Goal: Book appointment/travel/reservation

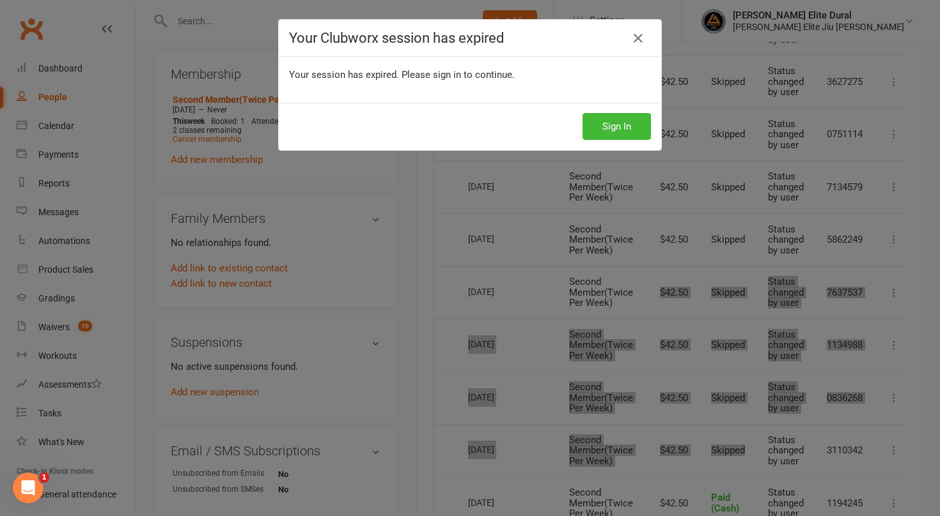
scroll to position [0, 8]
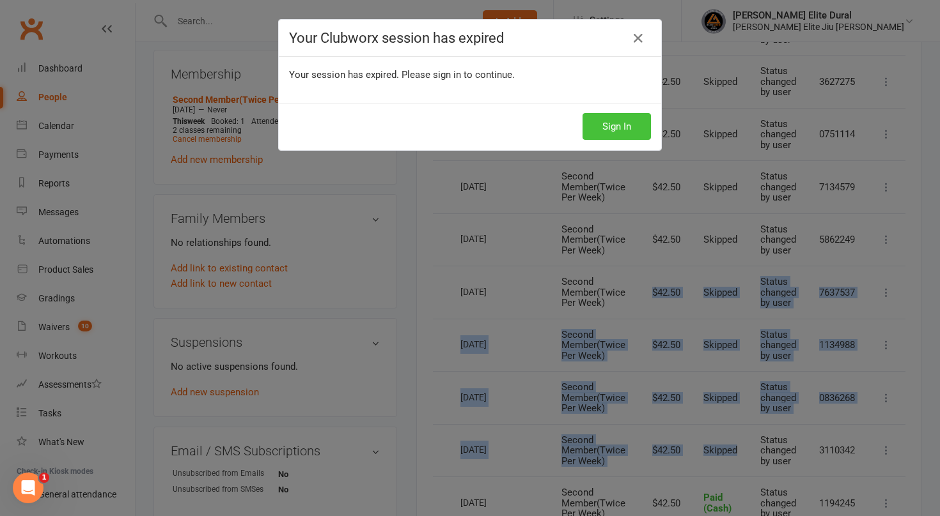
click at [597, 124] on button "Sign In" at bounding box center [616, 126] width 68 height 27
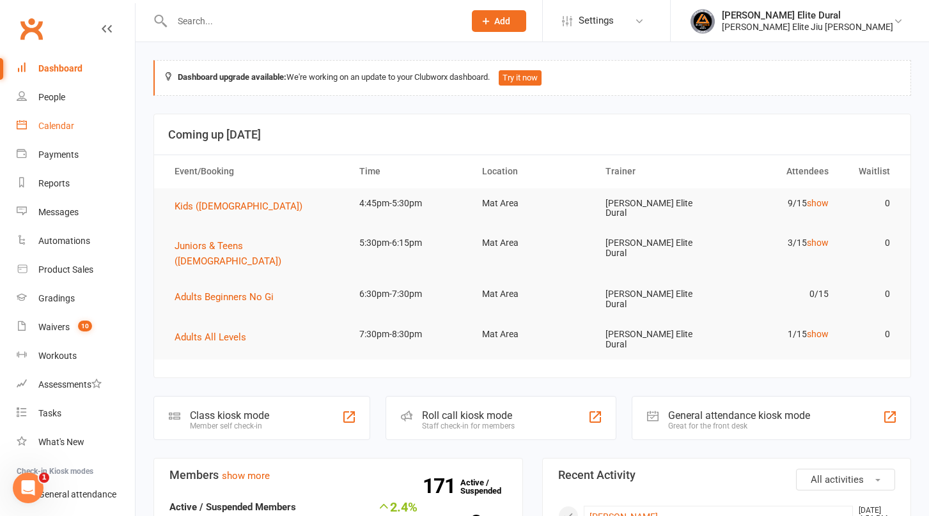
click at [52, 125] on div "Calendar" at bounding box center [56, 126] width 36 height 10
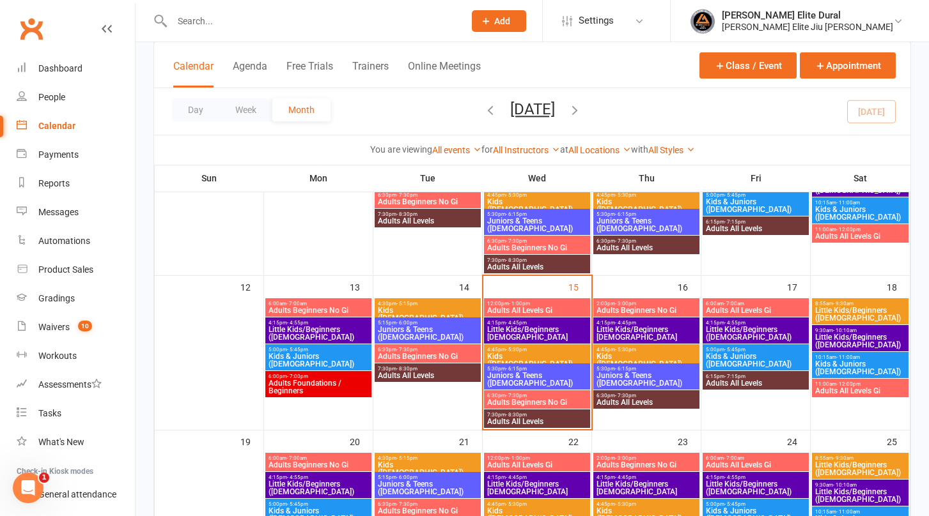
scroll to position [336, 0]
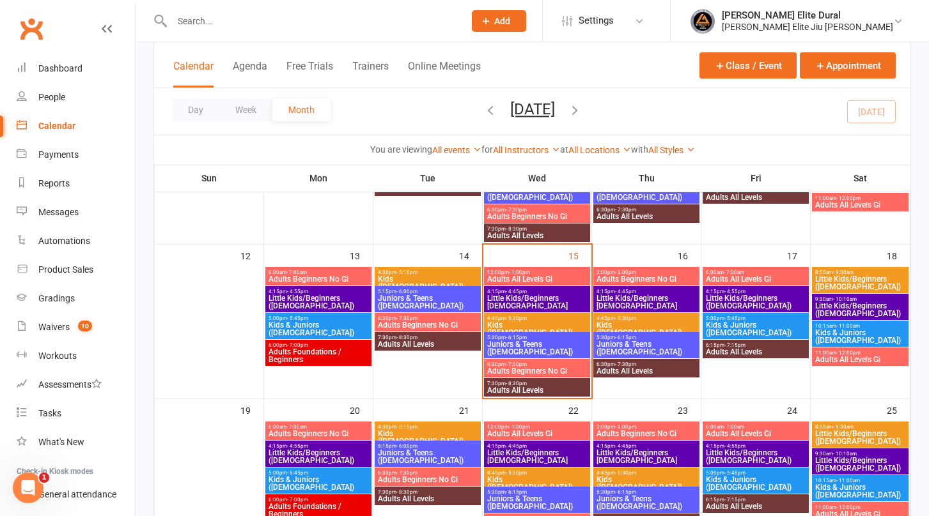
click at [514, 293] on span "- 4:45pm" at bounding box center [516, 292] width 21 height 6
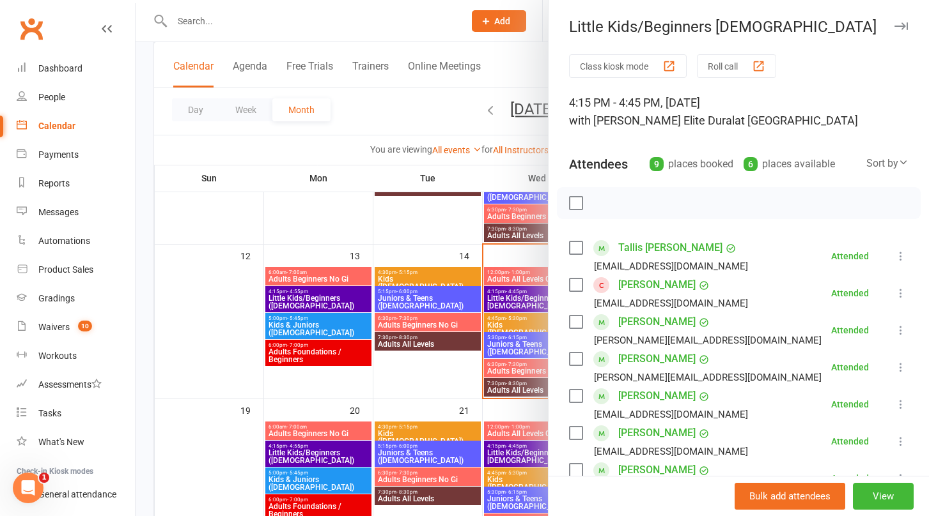
click at [141, 323] on div at bounding box center [532, 258] width 793 height 516
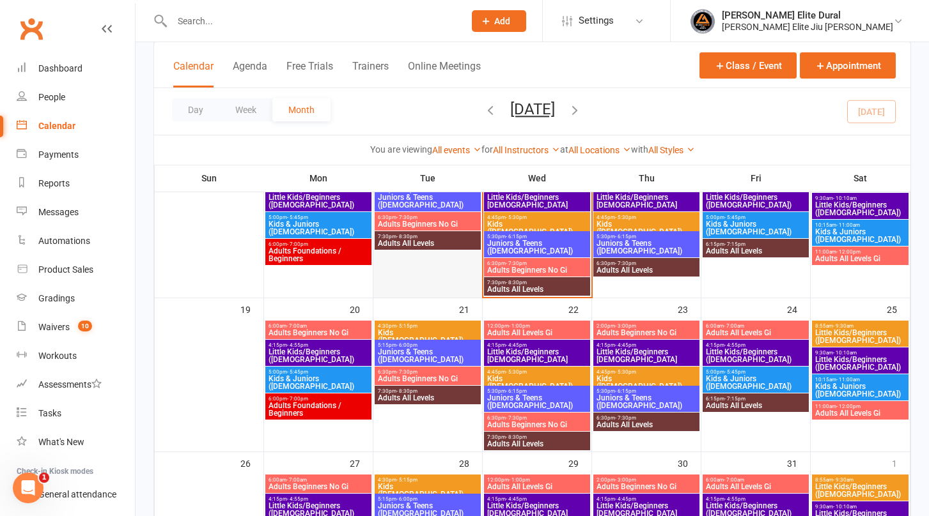
scroll to position [440, 0]
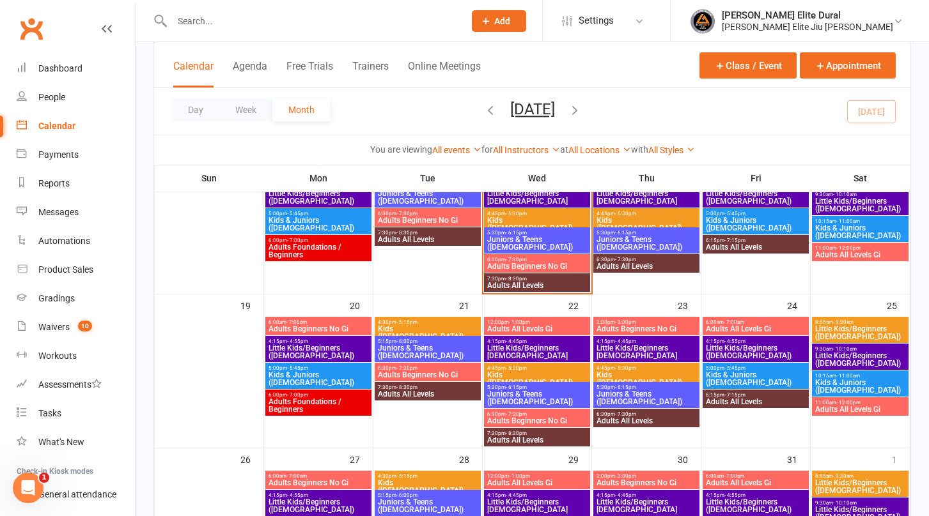
click at [518, 350] on span "Little Kids/Beginners [DEMOGRAPHIC_DATA]" at bounding box center [536, 352] width 101 height 15
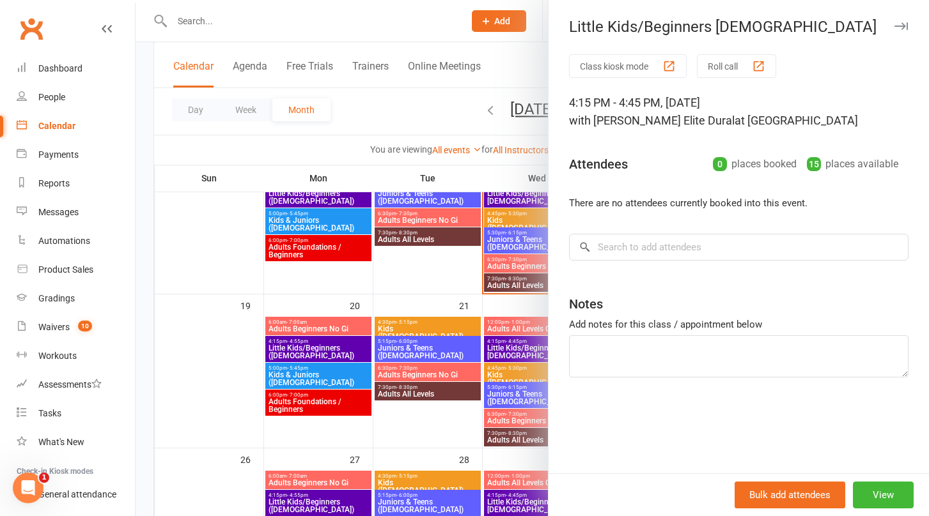
click at [249, 19] on div at bounding box center [532, 258] width 793 height 516
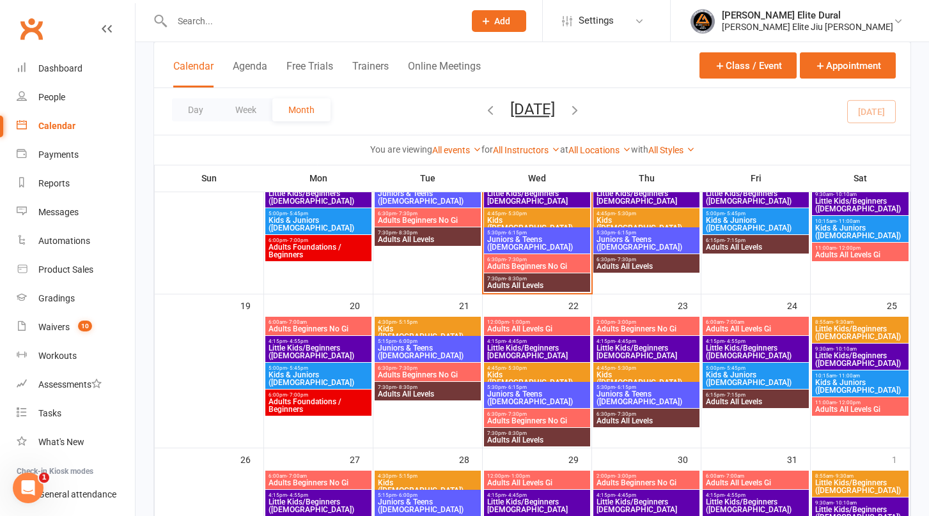
click at [249, 19] on div "Little Kids/Beginners [DEMOGRAPHIC_DATA] Class kiosk mode Roll call 4:15 PM - 4…" at bounding box center [532, 258] width 793 height 516
click at [249, 19] on div at bounding box center [532, 258] width 793 height 516
click at [259, 20] on input "text" at bounding box center [311, 21] width 287 height 18
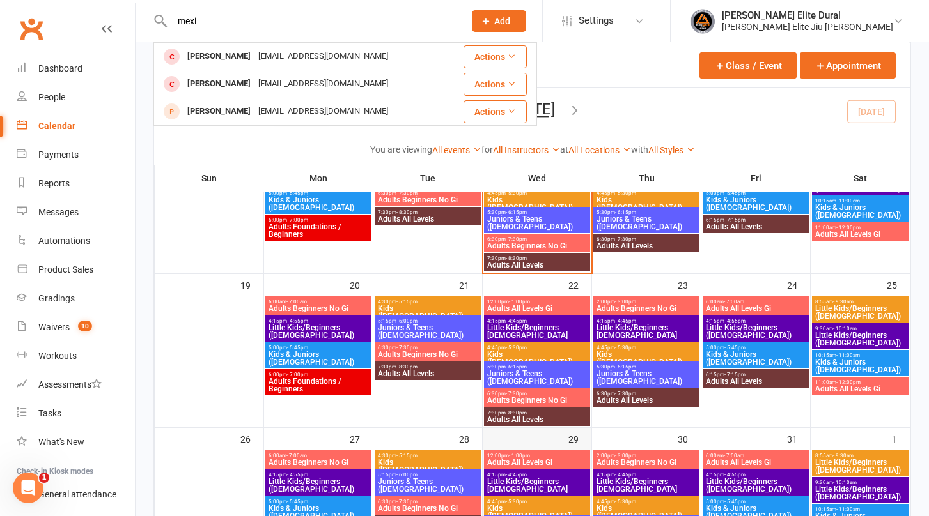
scroll to position [462, 0]
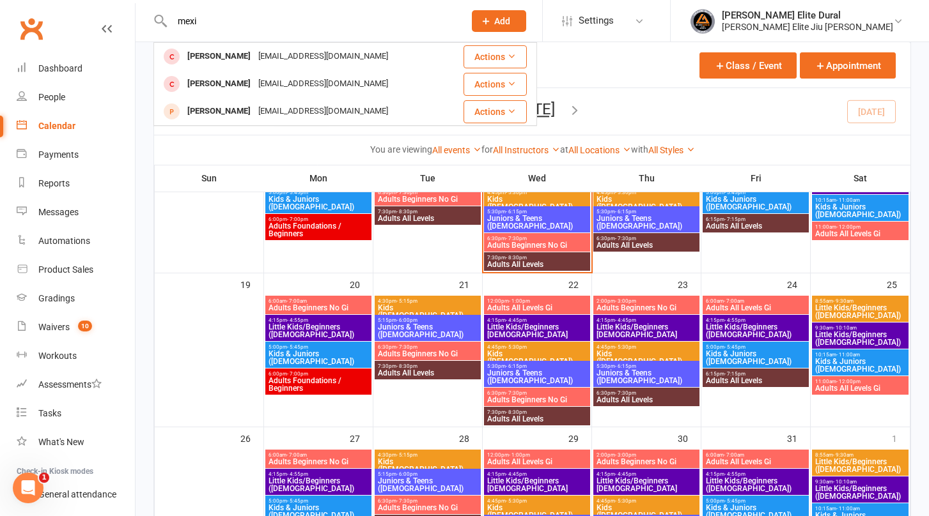
type input "mexi"
click at [515, 326] on span "Little Kids/Beginners [DEMOGRAPHIC_DATA]" at bounding box center [536, 330] width 101 height 15
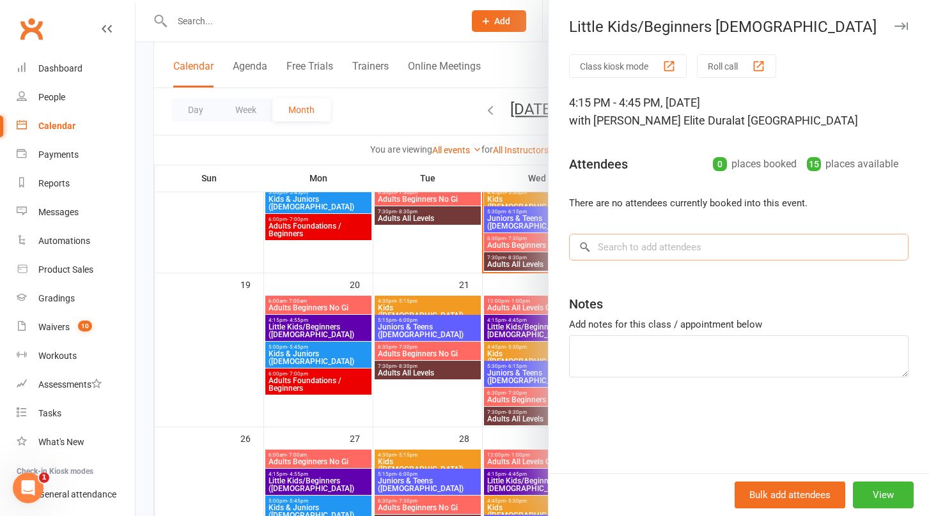
click at [614, 251] on input "search" at bounding box center [738, 247] width 339 height 27
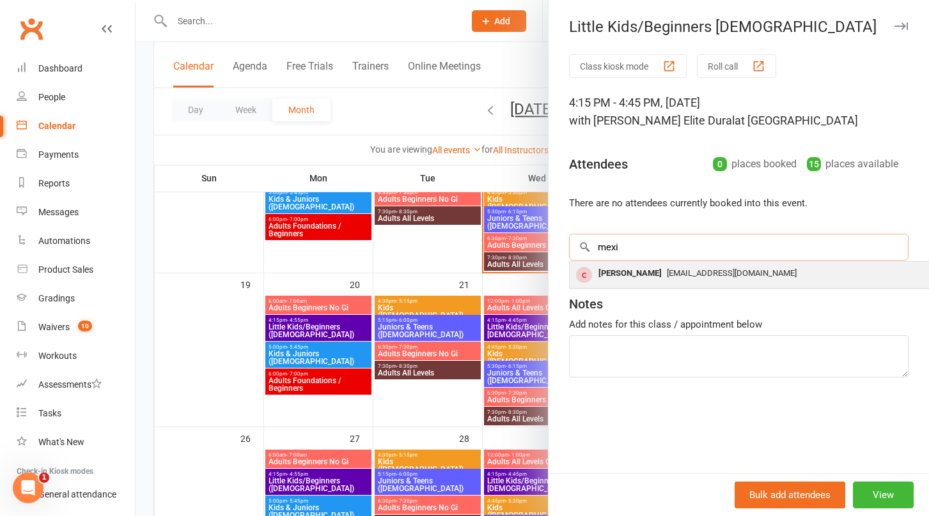
type input "mexi"
click at [644, 276] on div "[PERSON_NAME]" at bounding box center [630, 274] width 74 height 19
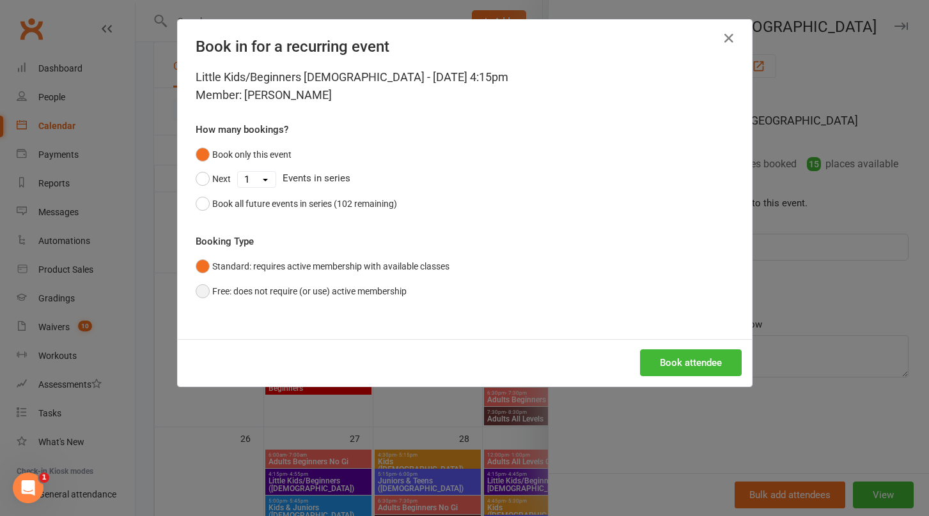
click at [206, 293] on button "Free: does not require (or use) active membership" at bounding box center [301, 291] width 211 height 24
click at [671, 361] on button "Book attendee" at bounding box center [691, 363] width 102 height 27
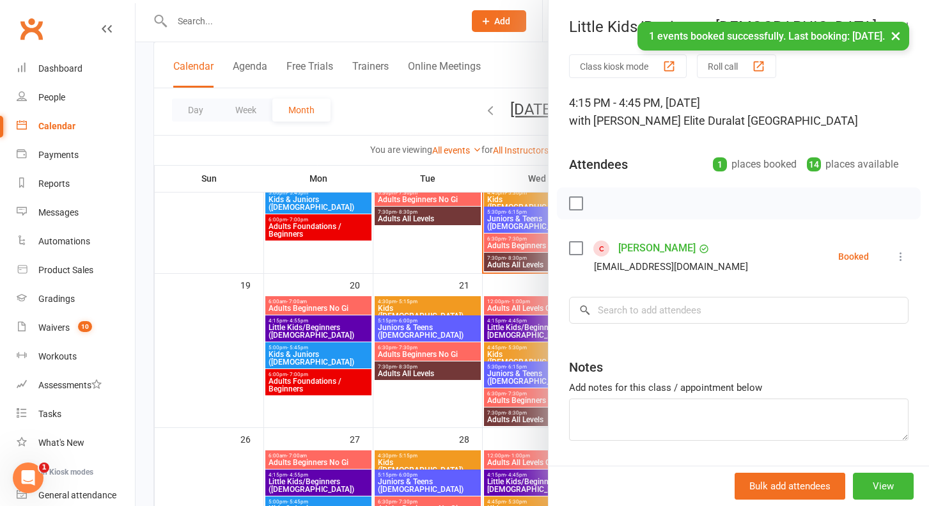
click at [139, 354] on div at bounding box center [532, 253] width 793 height 506
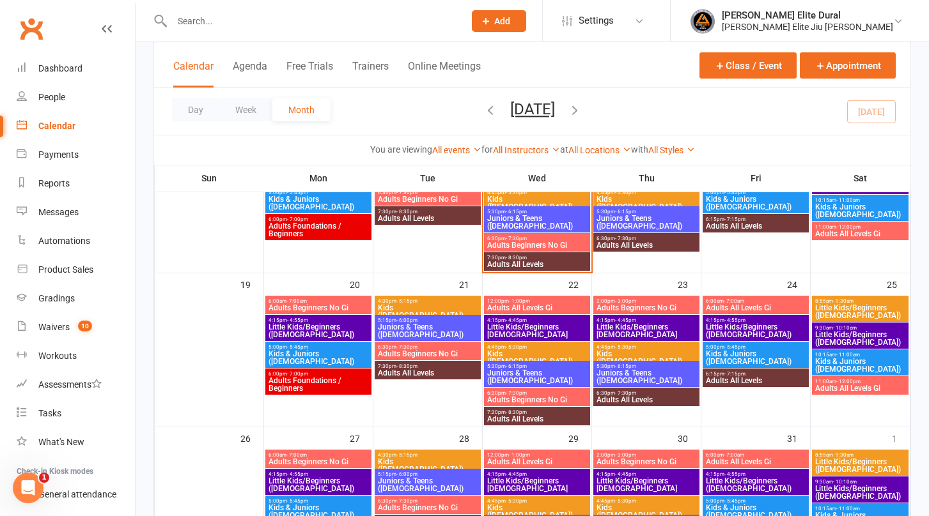
click at [147, 326] on div "Class kiosk mode Member self check-in Roll call kiosk mode Staff check-in for m…" at bounding box center [532, 168] width 793 height 1174
click at [144, 321] on div "Class kiosk mode Member self check-in Roll call kiosk mode Staff check-in for m…" at bounding box center [532, 168] width 793 height 1174
